Goal: Information Seeking & Learning: Learn about a topic

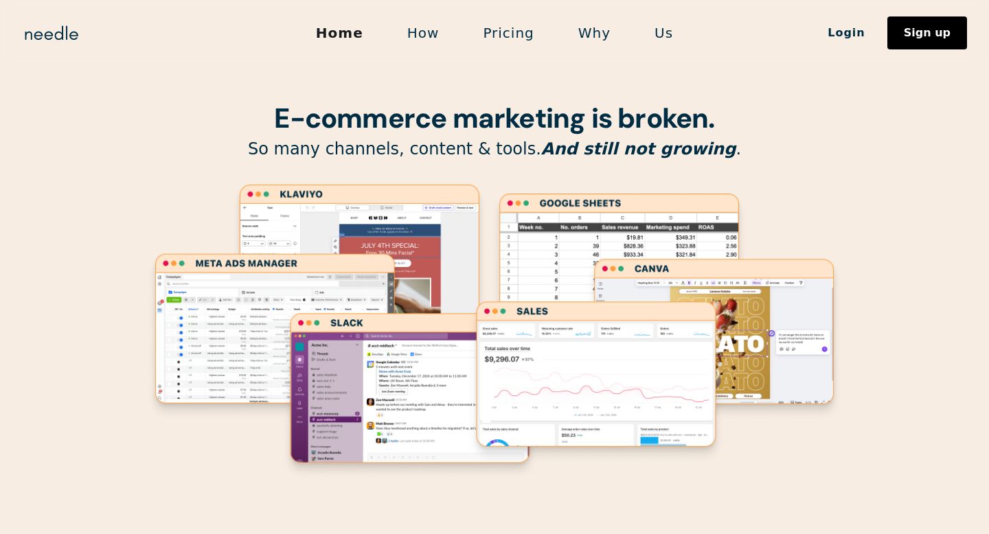
click at [429, 30] on link "How" at bounding box center [423, 33] width 76 height 29
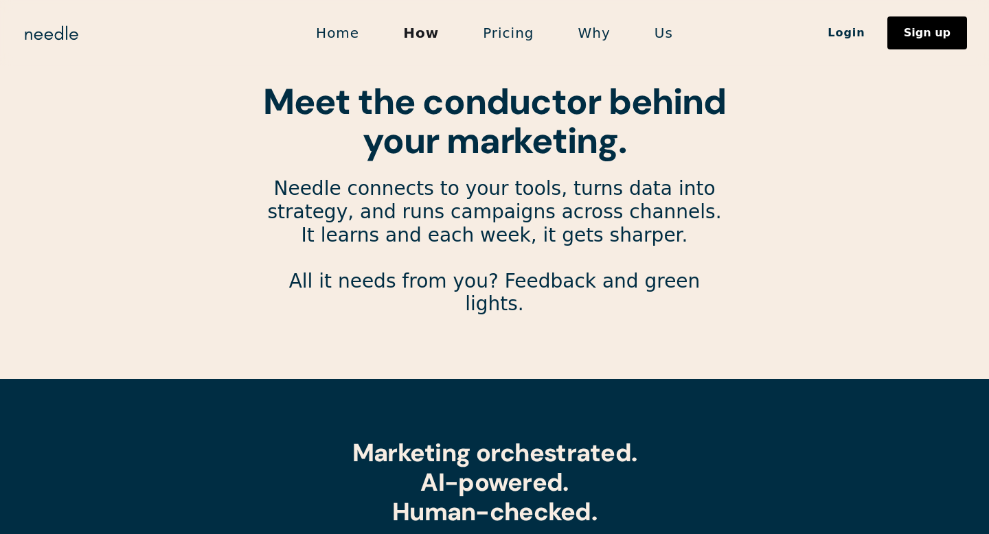
click at [511, 35] on link "Pricing" at bounding box center [508, 33] width 95 height 29
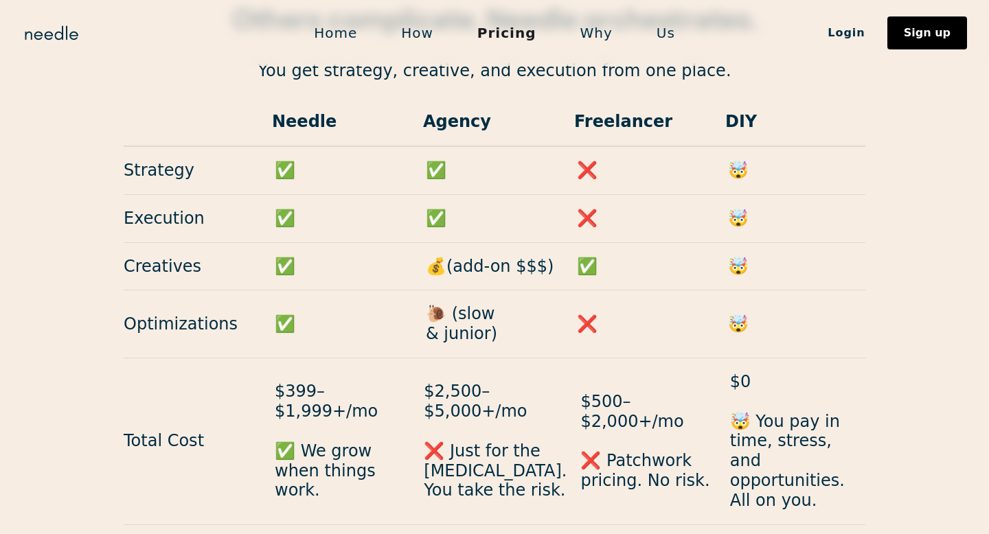
scroll to position [1343, 0]
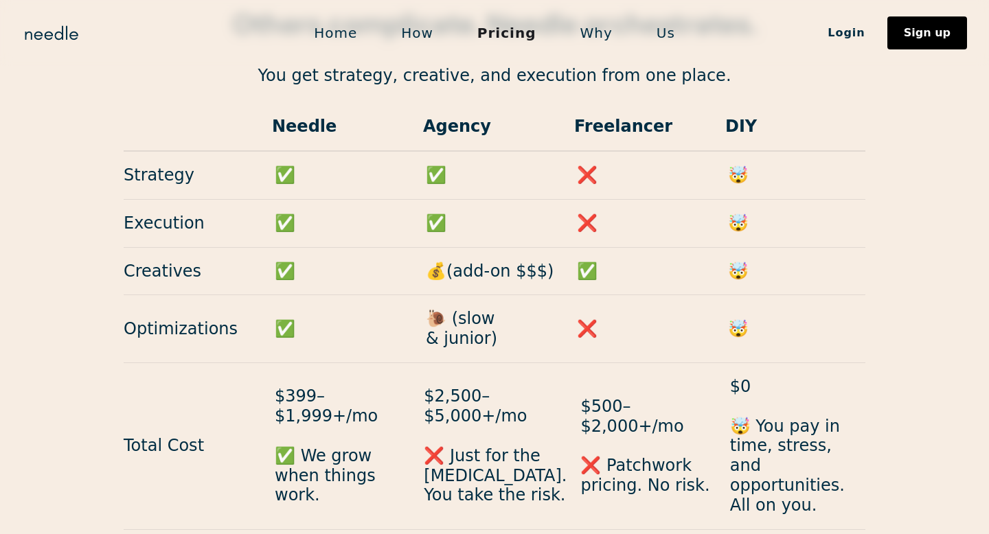
click at [420, 32] on link "How" at bounding box center [417, 33] width 76 height 29
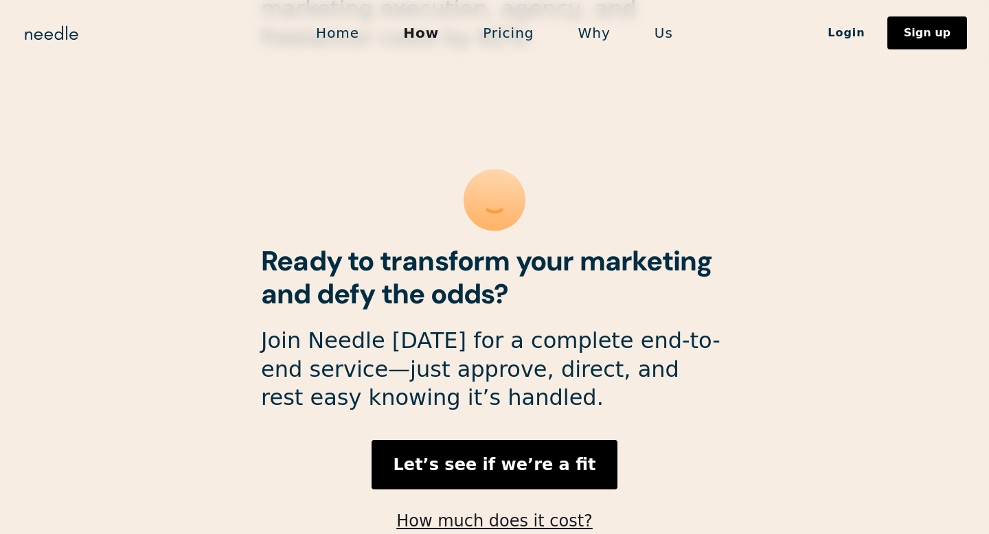
scroll to position [3736, 0]
click at [593, 38] on link "Why" at bounding box center [594, 33] width 76 height 29
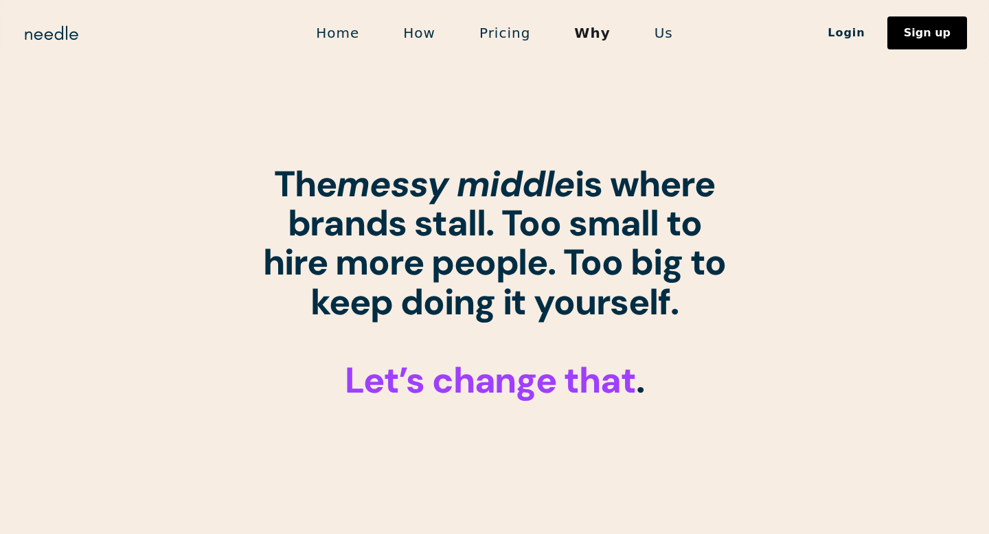
click at [347, 36] on link "Home" at bounding box center [337, 33] width 87 height 29
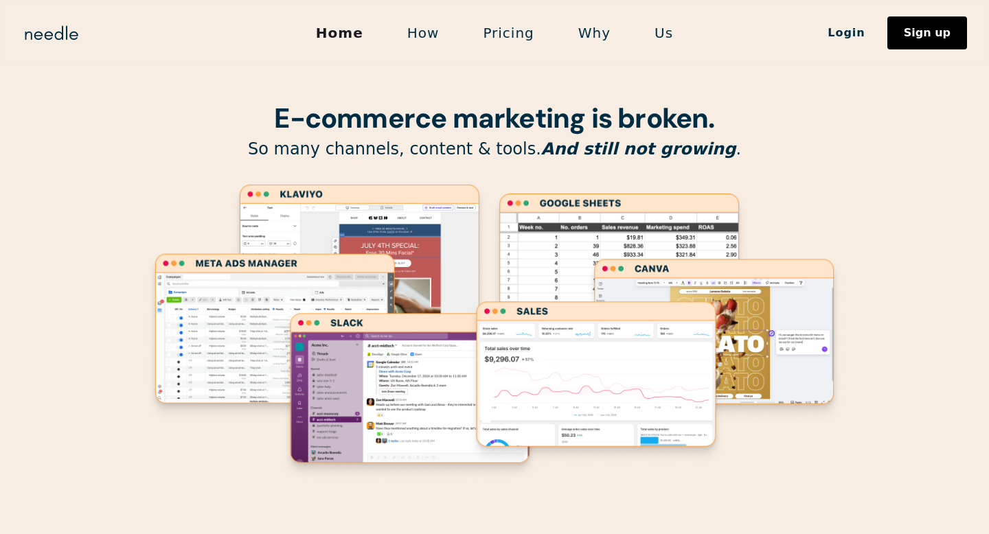
click at [422, 33] on link "How" at bounding box center [423, 33] width 76 height 29
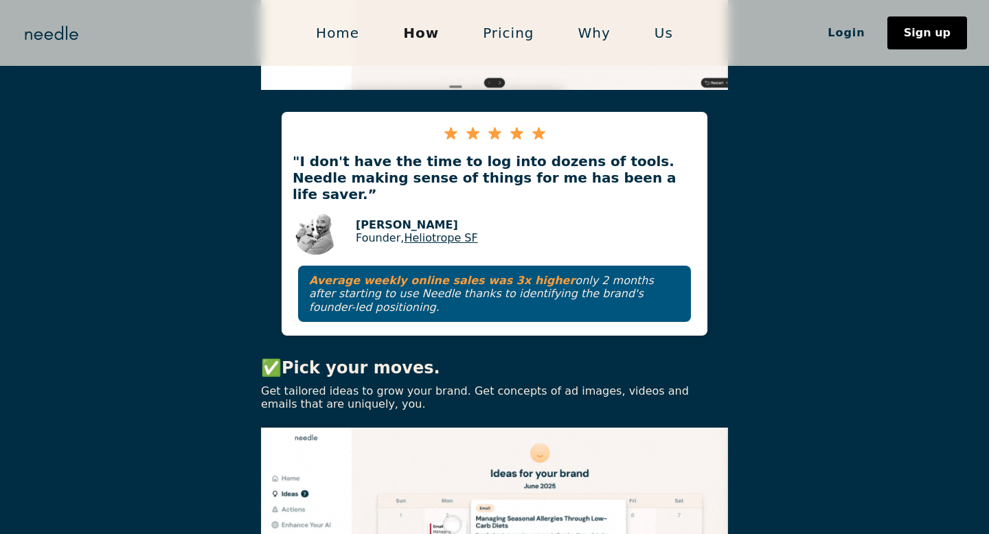
scroll to position [831, 0]
